Goal: Task Accomplishment & Management: Manage account settings

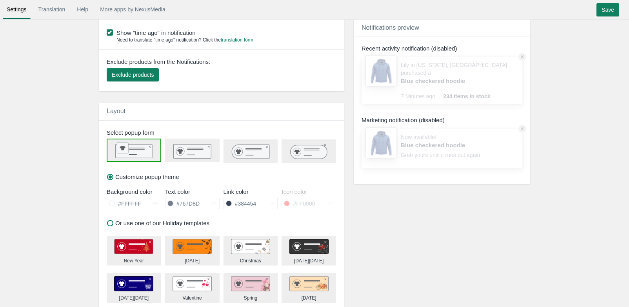
scroll to position [192, 0]
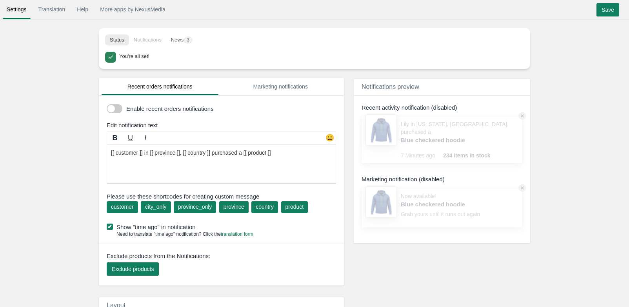
click at [149, 41] on li "Notifications" at bounding box center [147, 39] width 37 height 11
click at [143, 39] on li "Notifications" at bounding box center [147, 39] width 37 height 11
click at [129, 53] on div "You're all set!" at bounding box center [320, 56] width 402 height 9
click at [273, 58] on div "You're all set!" at bounding box center [320, 56] width 402 height 9
click at [118, 10] on link "More apps by NexusMedia" at bounding box center [132, 9] width 73 height 14
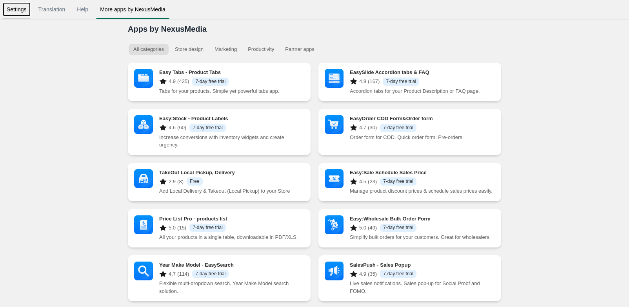
click at [13, 11] on link "Settings" at bounding box center [17, 9] width 28 height 14
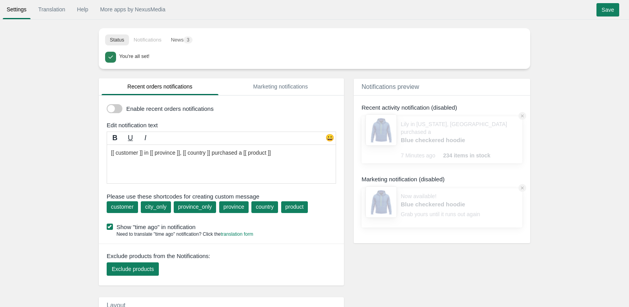
click at [143, 38] on li "Notifications" at bounding box center [147, 39] width 37 height 11
click at [264, 89] on link "Marketing notifications" at bounding box center [280, 86] width 117 height 17
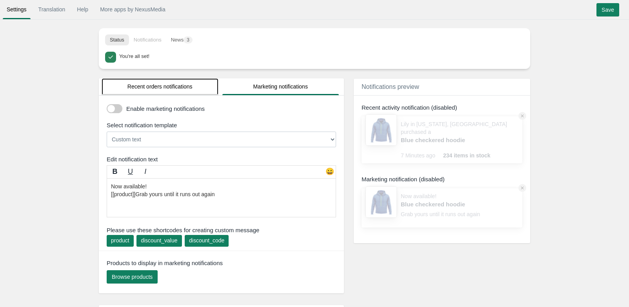
click at [150, 91] on link "Recent orders notifications" at bounding box center [160, 86] width 117 height 17
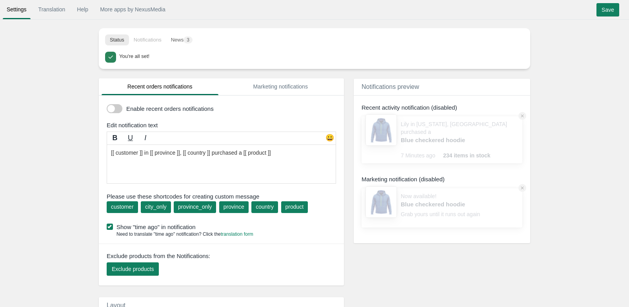
click at [113, 109] on span at bounding box center [115, 108] width 16 height 9
click at [107, 106] on input "checkbox" at bounding box center [107, 106] width 0 height 0
